Goal: Transaction & Acquisition: Purchase product/service

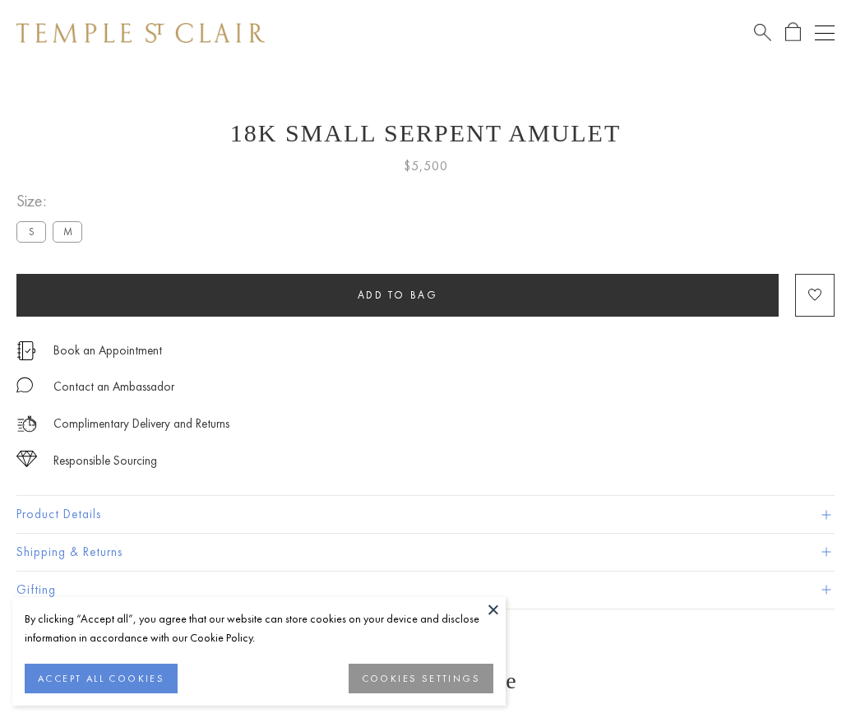
click at [397, 294] on span "Add to bag" at bounding box center [398, 295] width 81 height 14
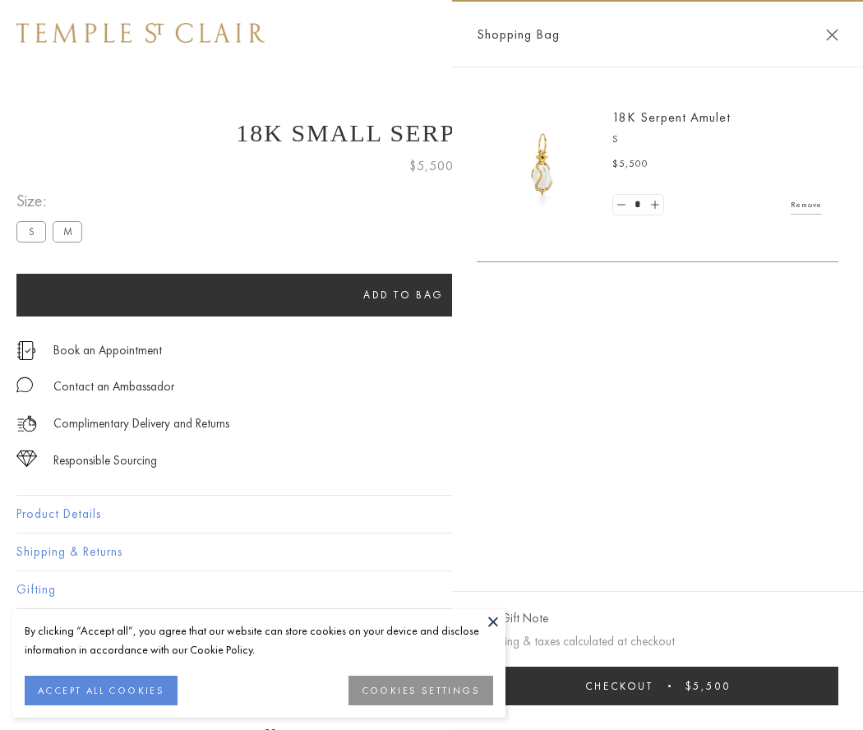
click at [654, 686] on span "Checkout" at bounding box center [619, 686] width 68 height 14
